Goal: Navigation & Orientation: Go to known website

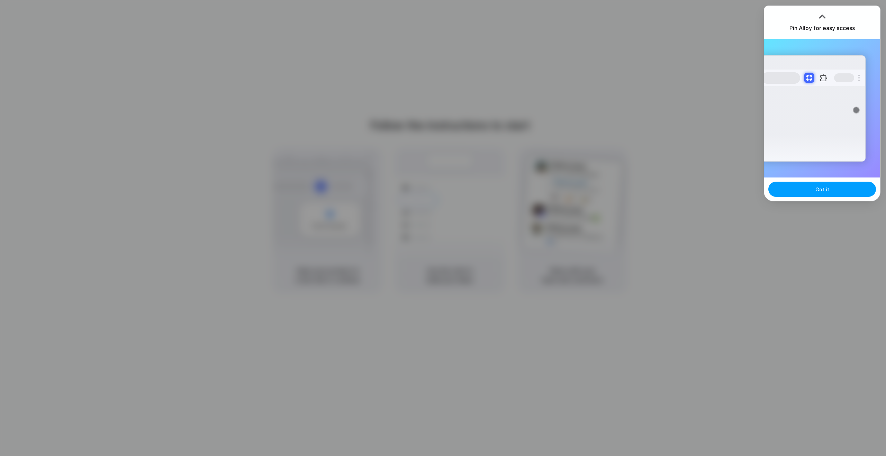
click at [782, 189] on button "Got it" at bounding box center [822, 189] width 108 height 15
